Goal: Check status

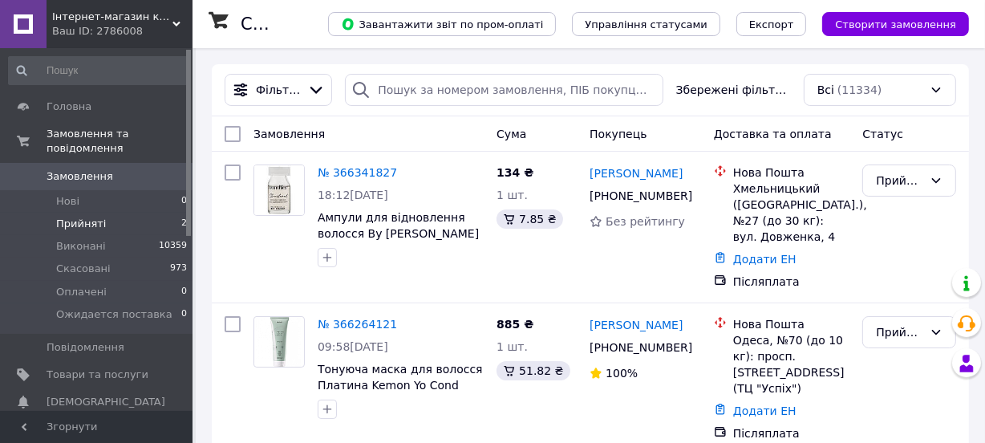
click at [72, 217] on span "Прийняті" at bounding box center [81, 224] width 50 height 14
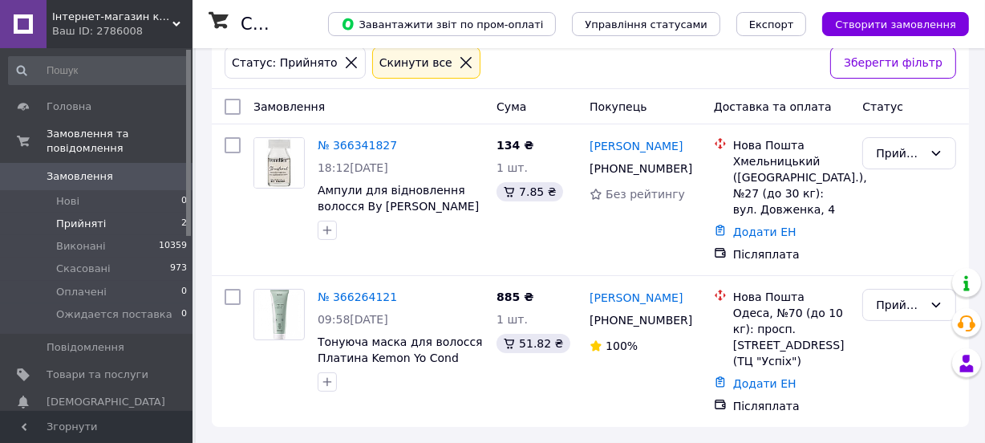
scroll to position [291, 0]
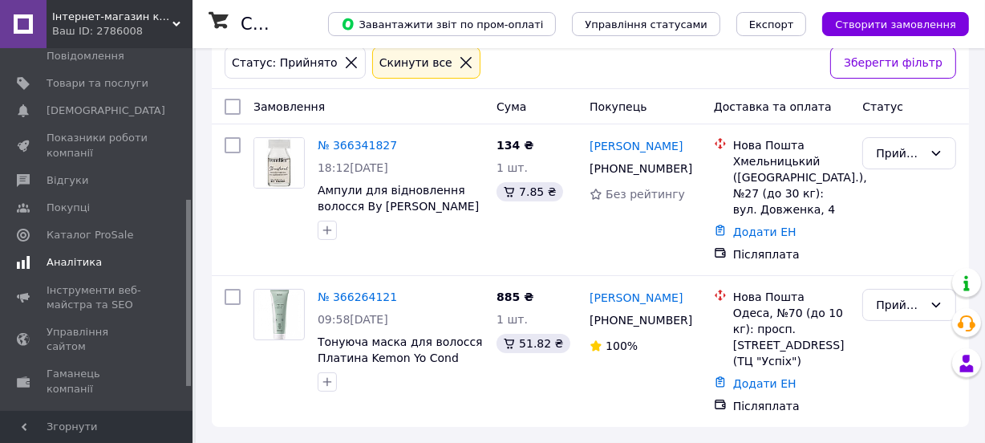
click at [63, 228] on span "Каталог ProSale" at bounding box center [90, 235] width 87 height 14
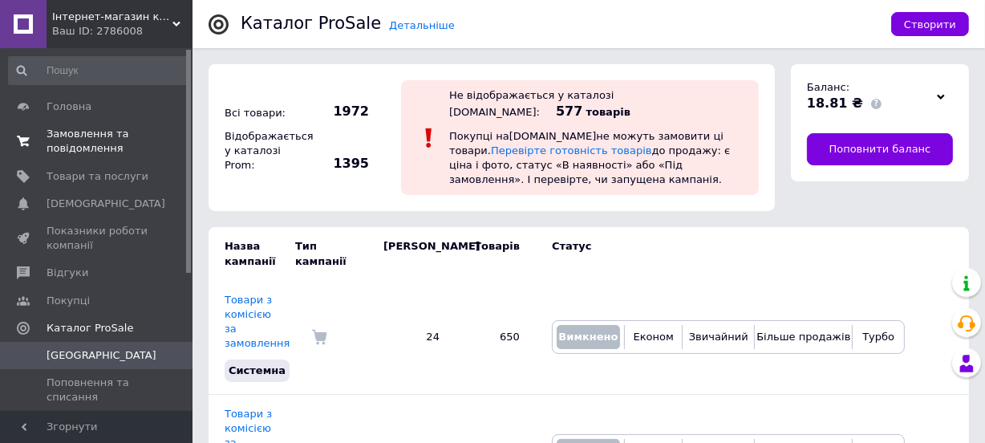
click at [79, 131] on span "Замовлення та повідомлення" at bounding box center [98, 141] width 102 height 29
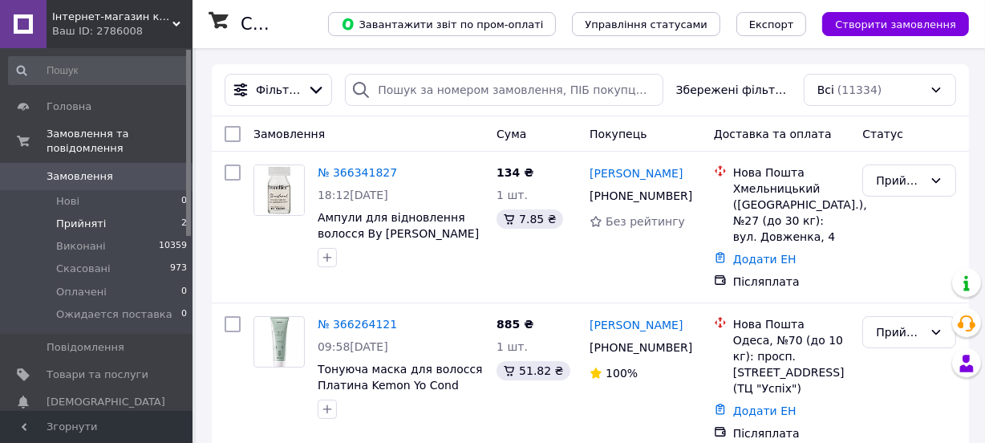
click at [65, 217] on span "Прийняті" at bounding box center [81, 224] width 50 height 14
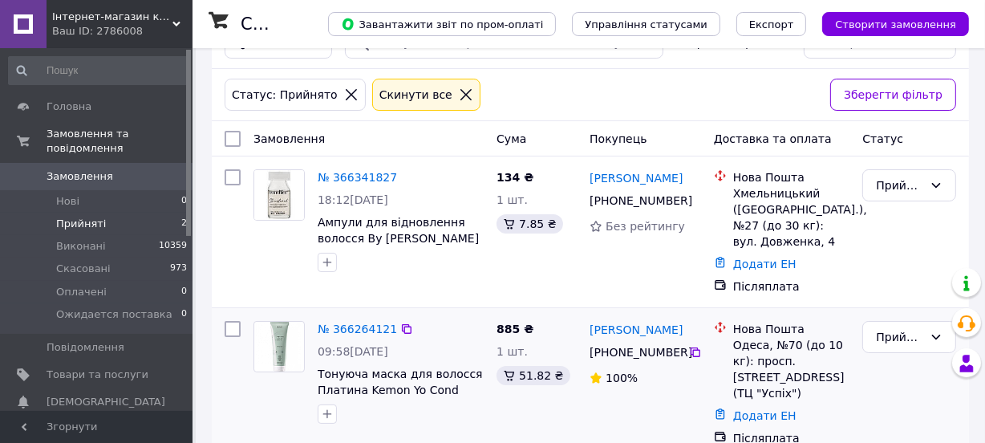
scroll to position [72, 0]
